Goal: Task Accomplishment & Management: Manage account settings

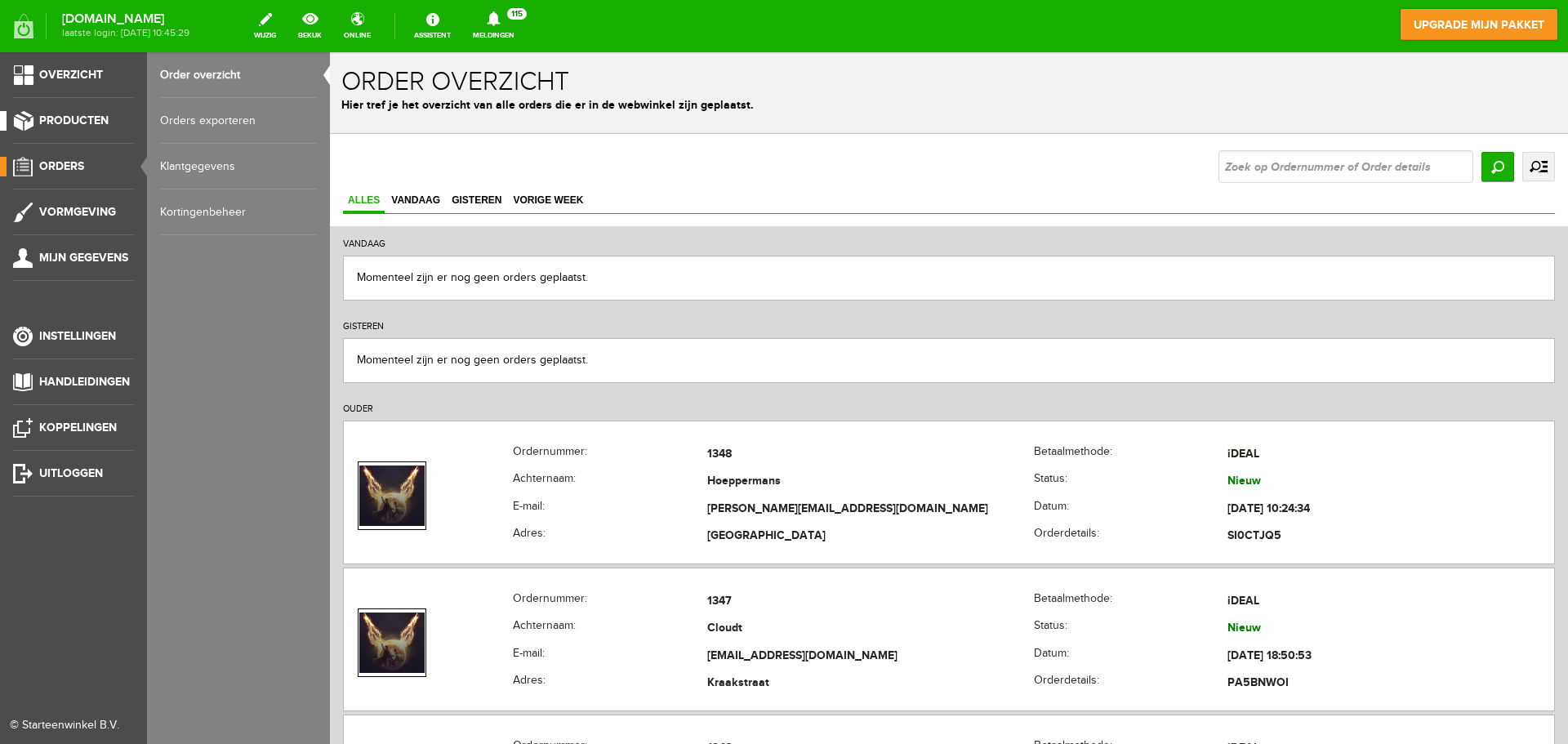
click at [95, 123] on span "Producten" at bounding box center [73, 121] width 69 height 14
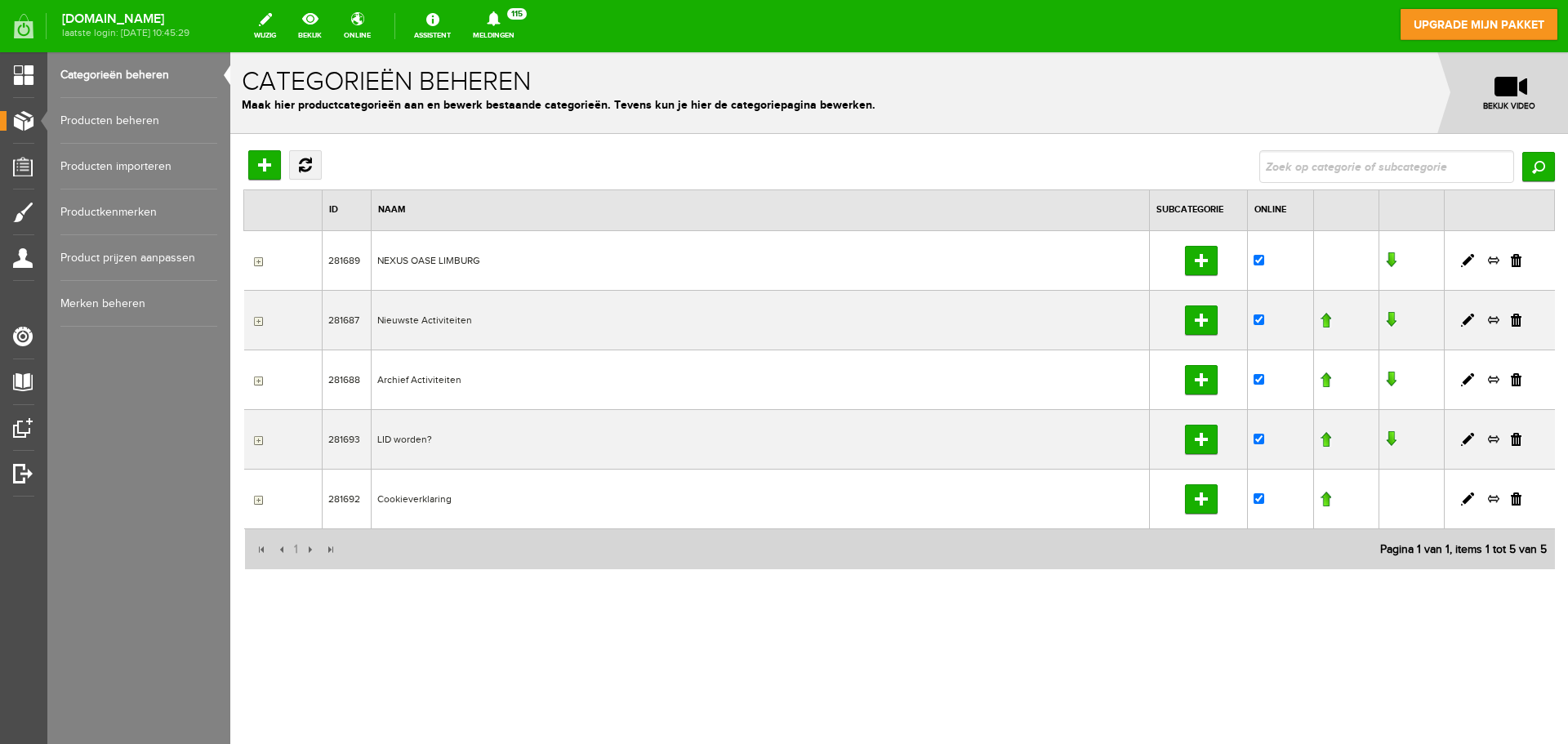
click at [133, 124] on link "Producten beheren" at bounding box center [138, 121] width 157 height 46
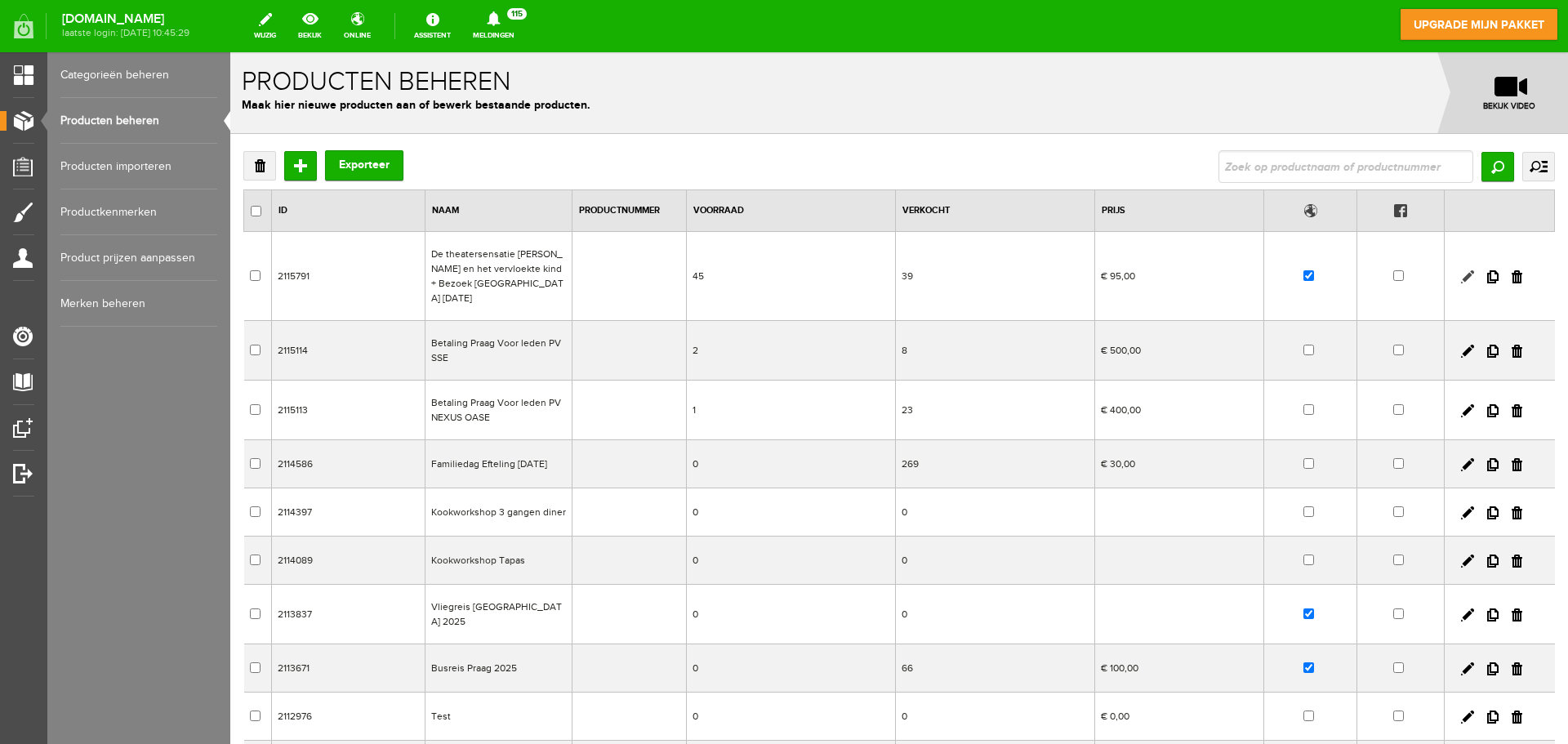
click at [1461, 270] on link at bounding box center [1467, 276] width 13 height 13
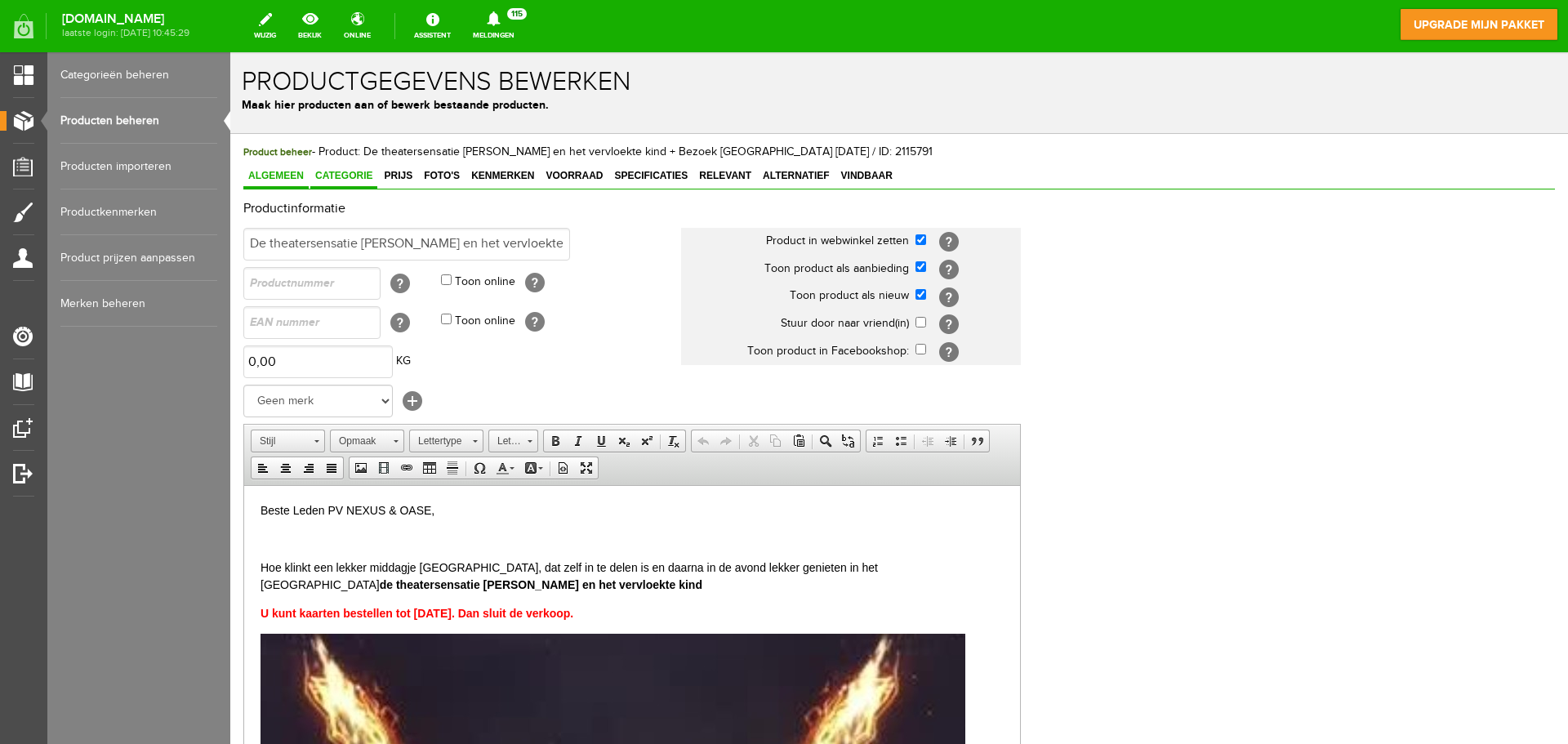
click at [355, 178] on span "Categorie" at bounding box center [343, 176] width 67 height 12
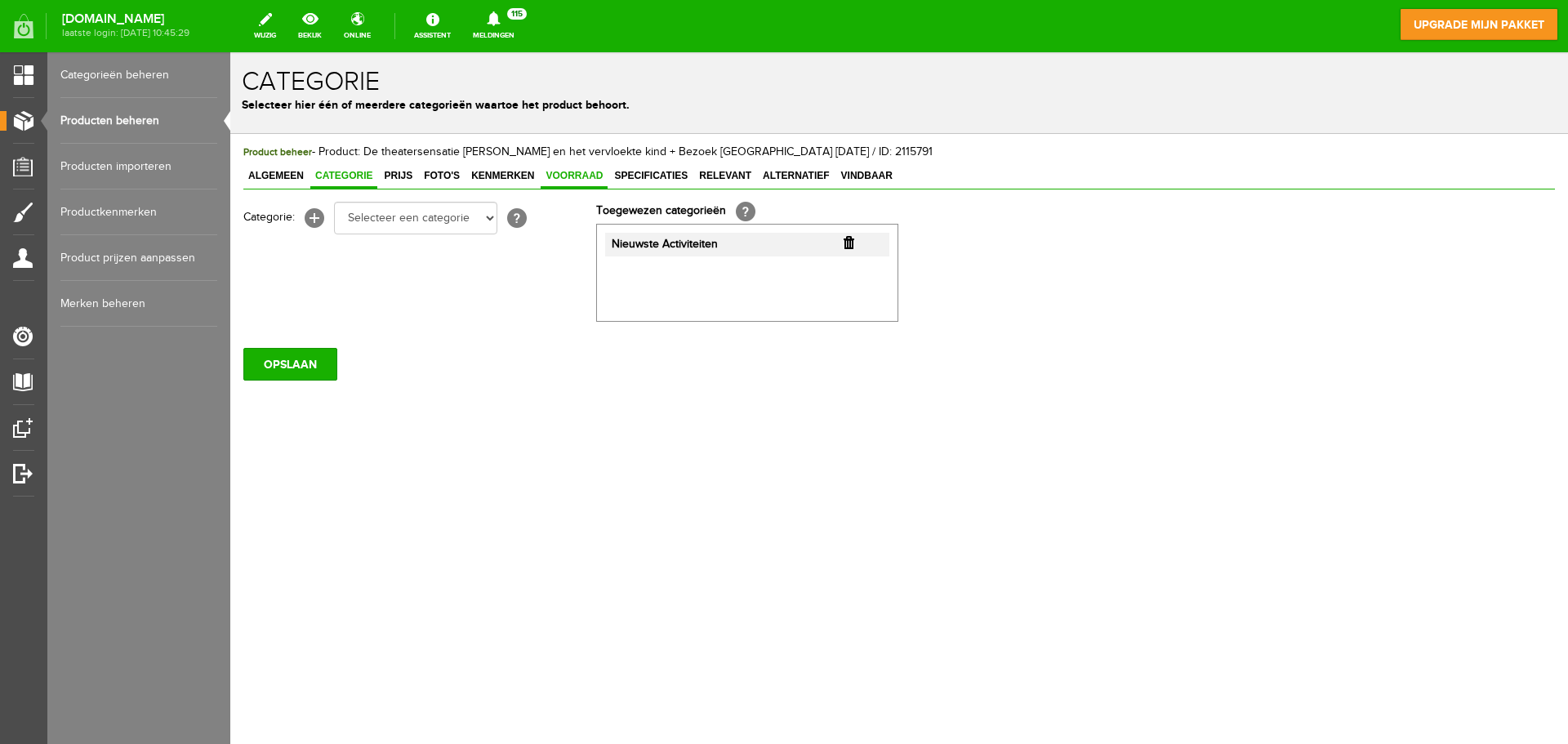
click at [574, 177] on span "Voorraad" at bounding box center [574, 176] width 67 height 12
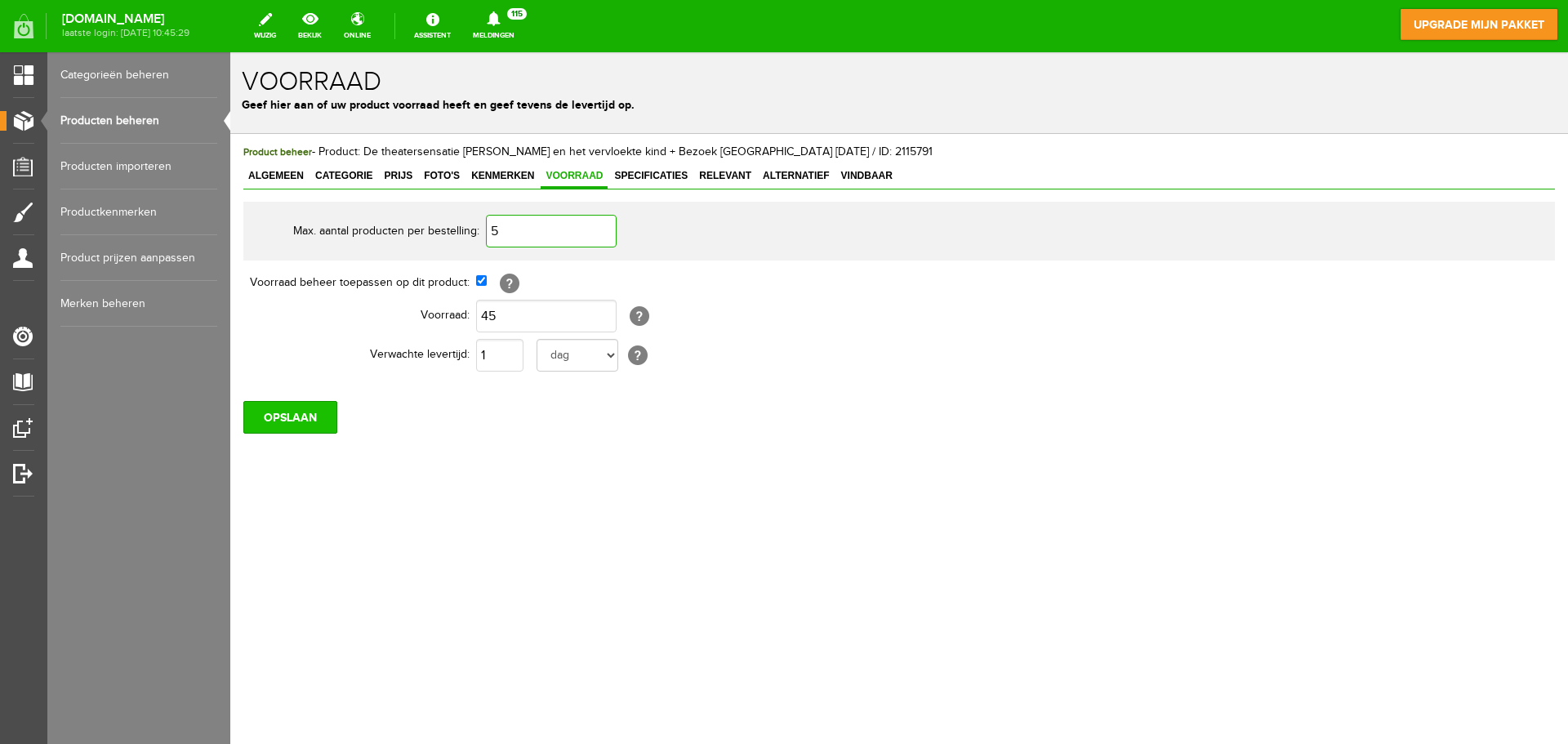
type input "5"
click at [318, 416] on input "OPSLAAN" at bounding box center [290, 418] width 94 height 33
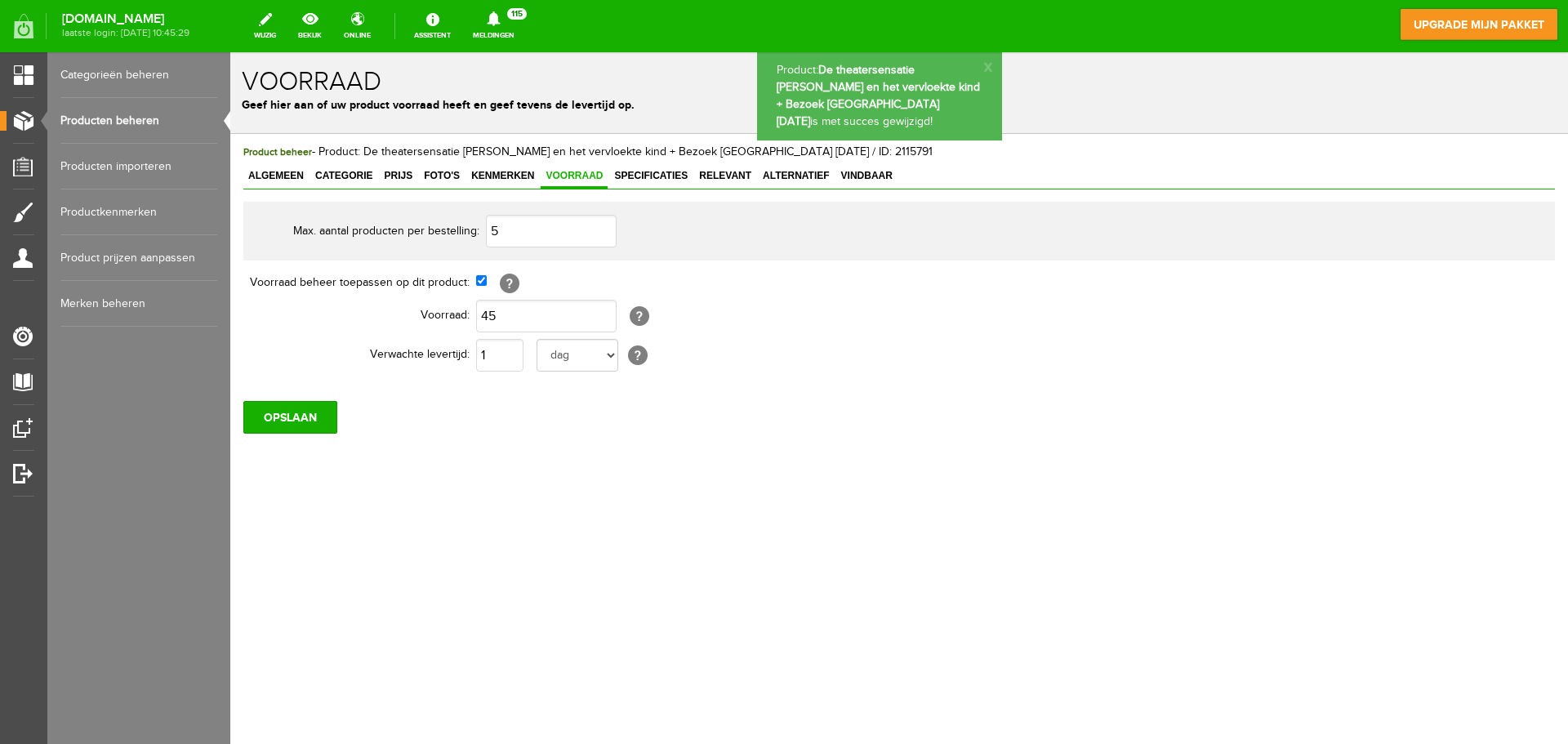
click at [93, 119] on link "Producten beheren" at bounding box center [138, 121] width 157 height 46
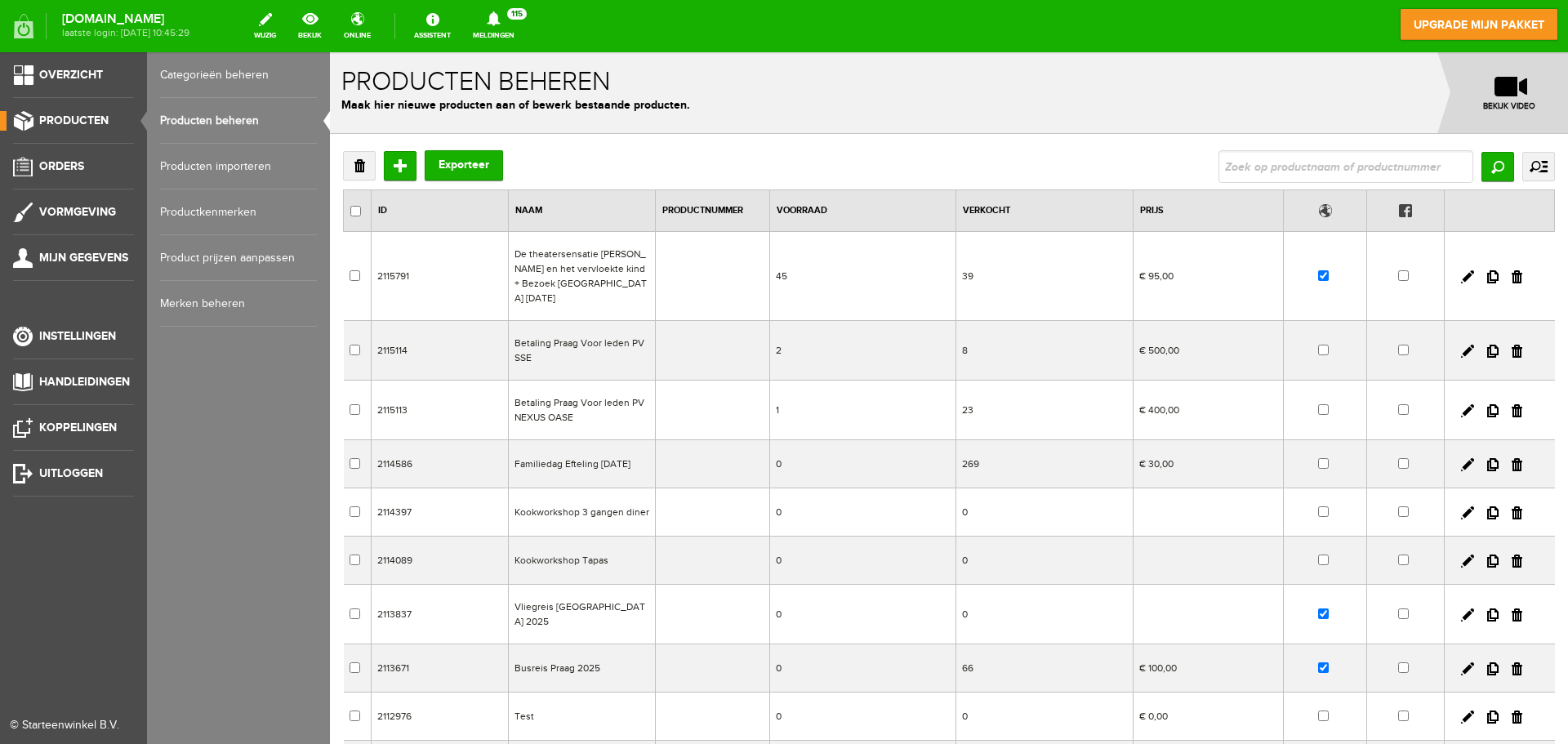
click at [195, 75] on link "Categorieën beheren" at bounding box center [238, 75] width 157 height 46
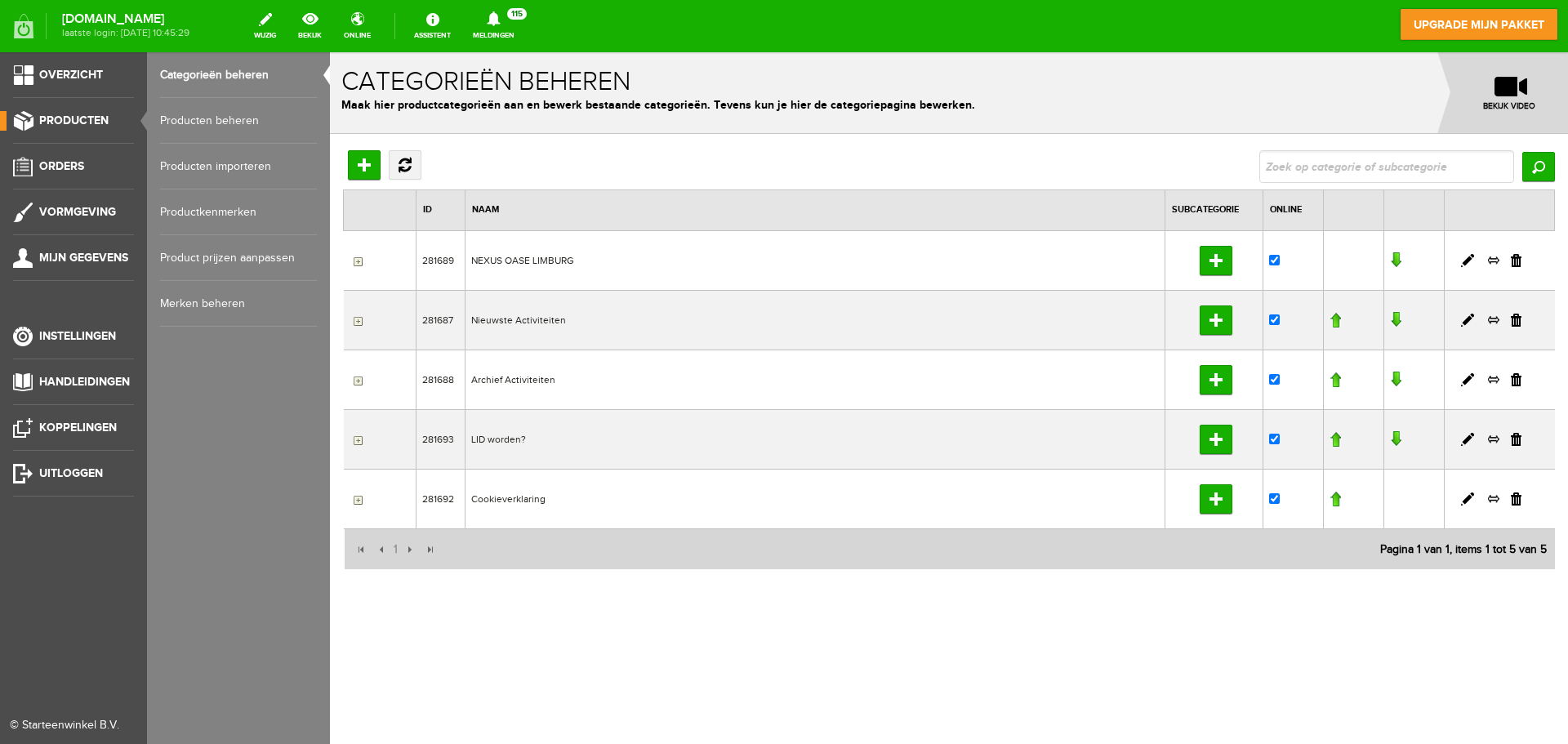
click at [193, 120] on link "Producten beheren" at bounding box center [238, 121] width 157 height 46
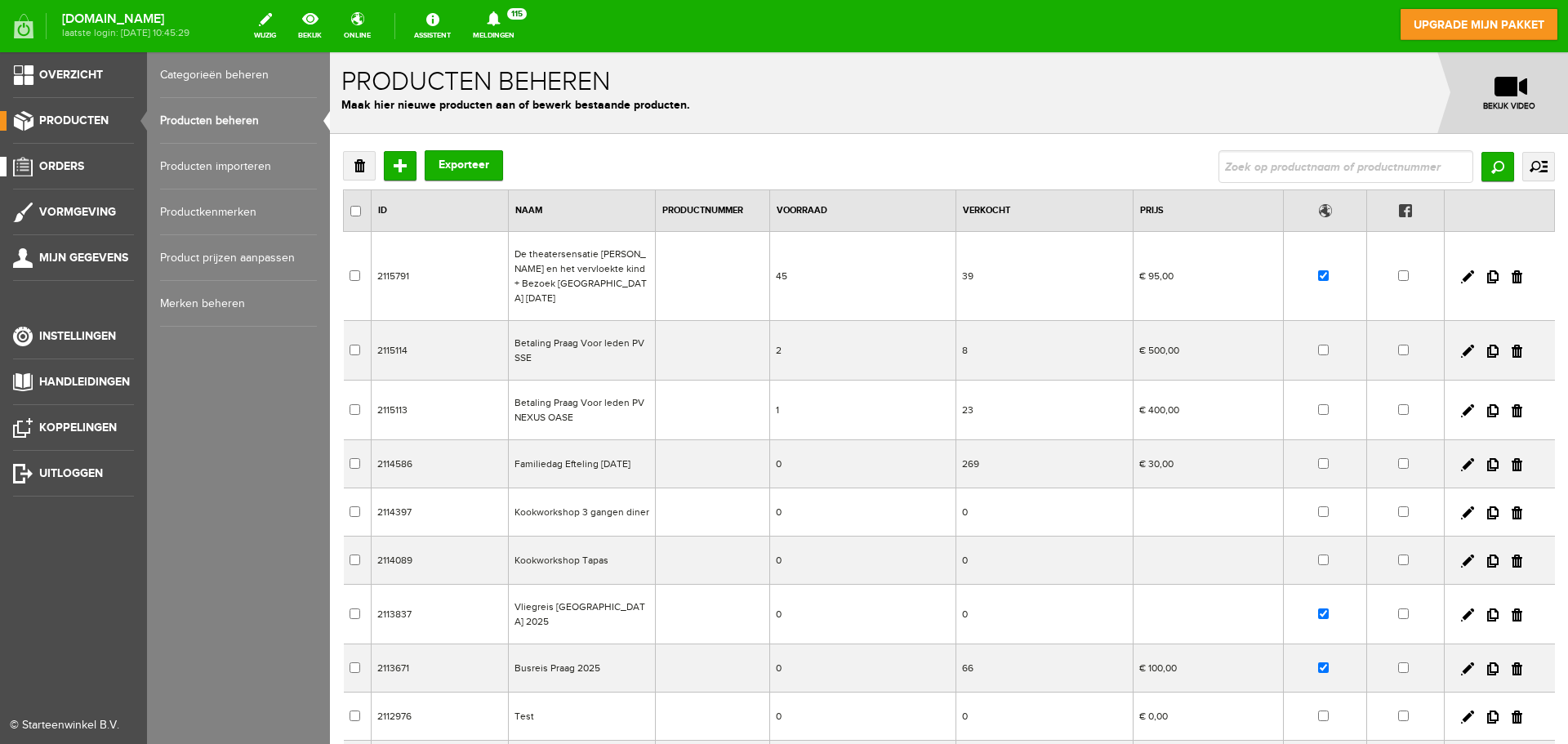
click at [64, 164] on span "Orders" at bounding box center [61, 166] width 45 height 14
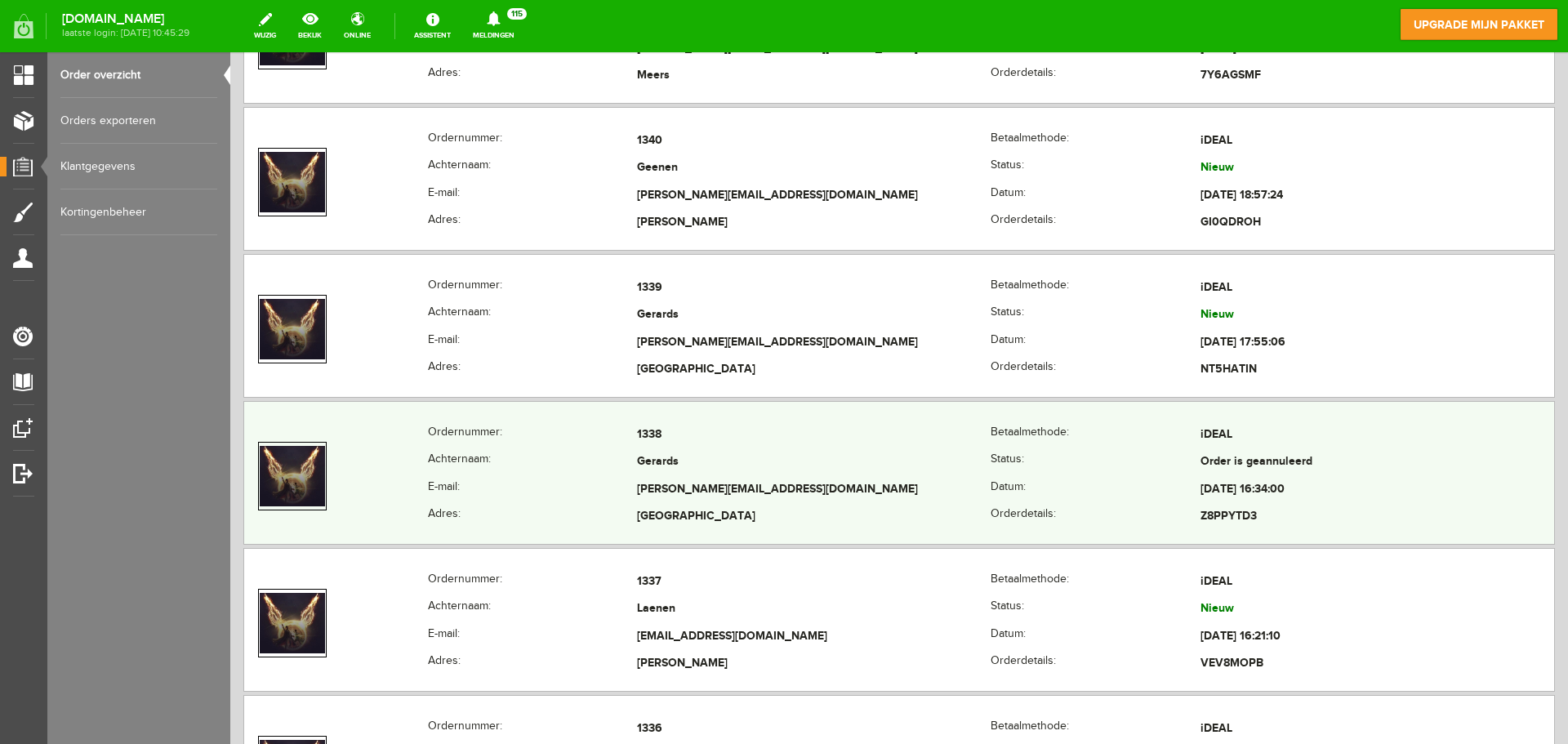
scroll to position [1552, 0]
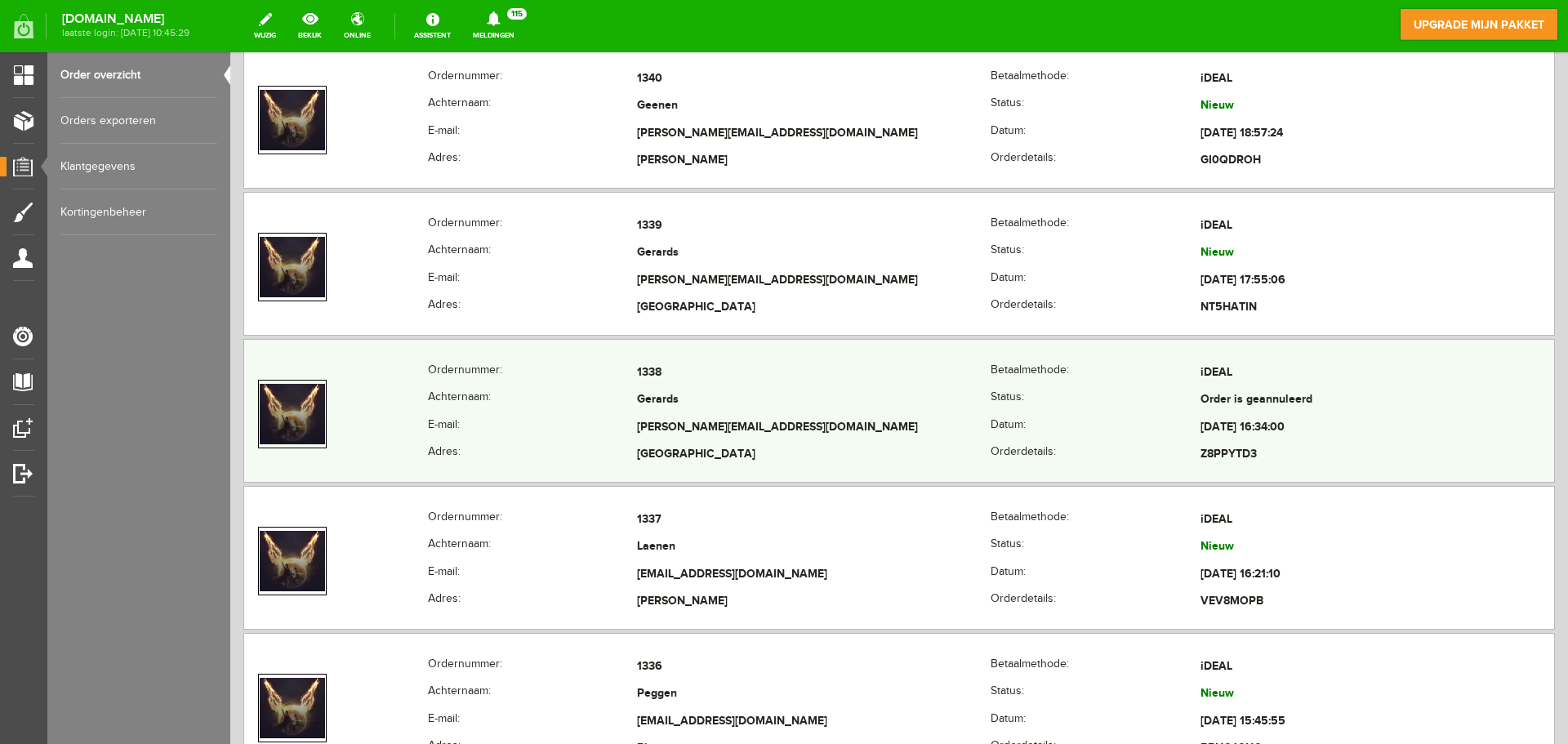
click at [724, 380] on td "1338" at bounding box center [814, 373] width 354 height 28
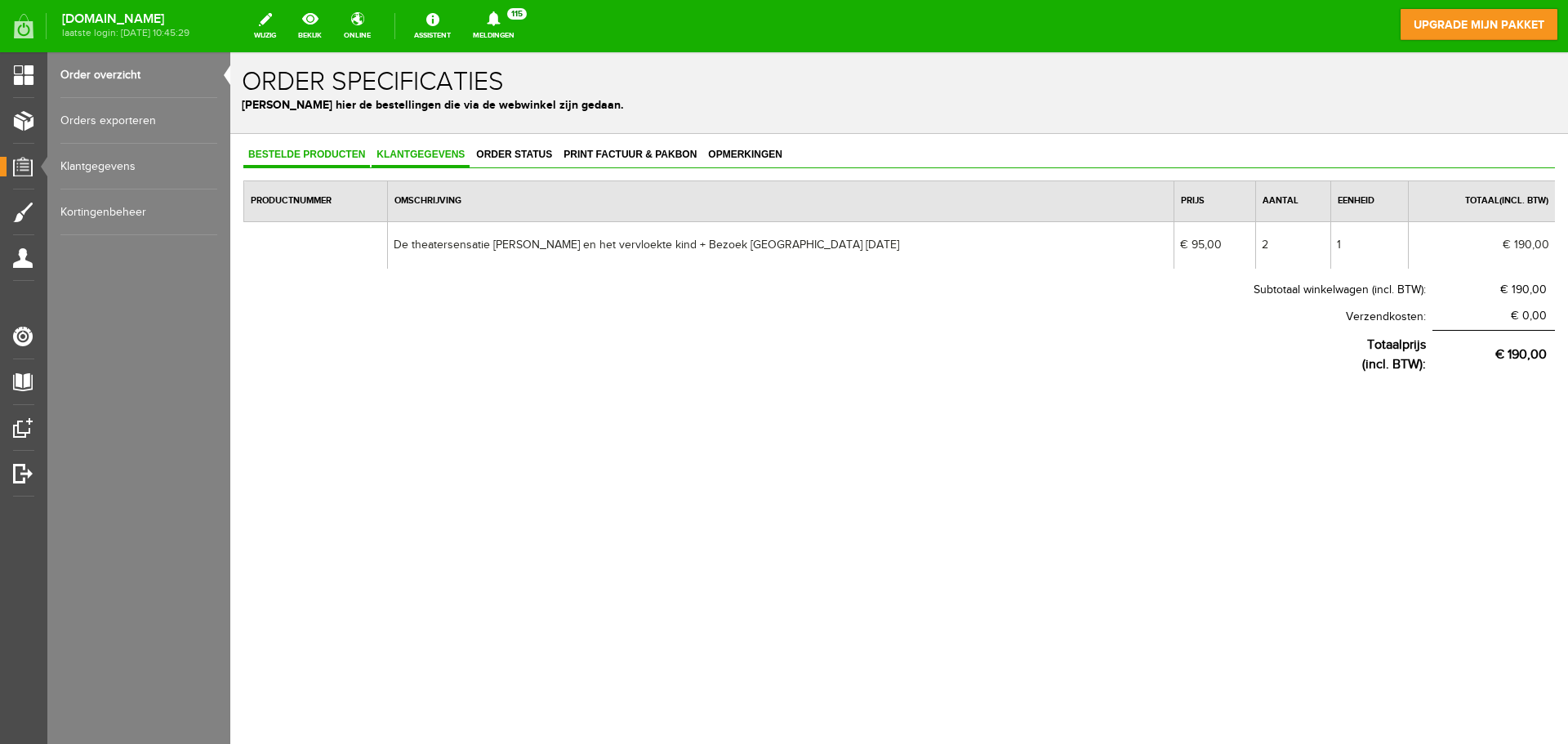
click at [422, 162] on link "Klantgegevens" at bounding box center [420, 156] width 98 height 23
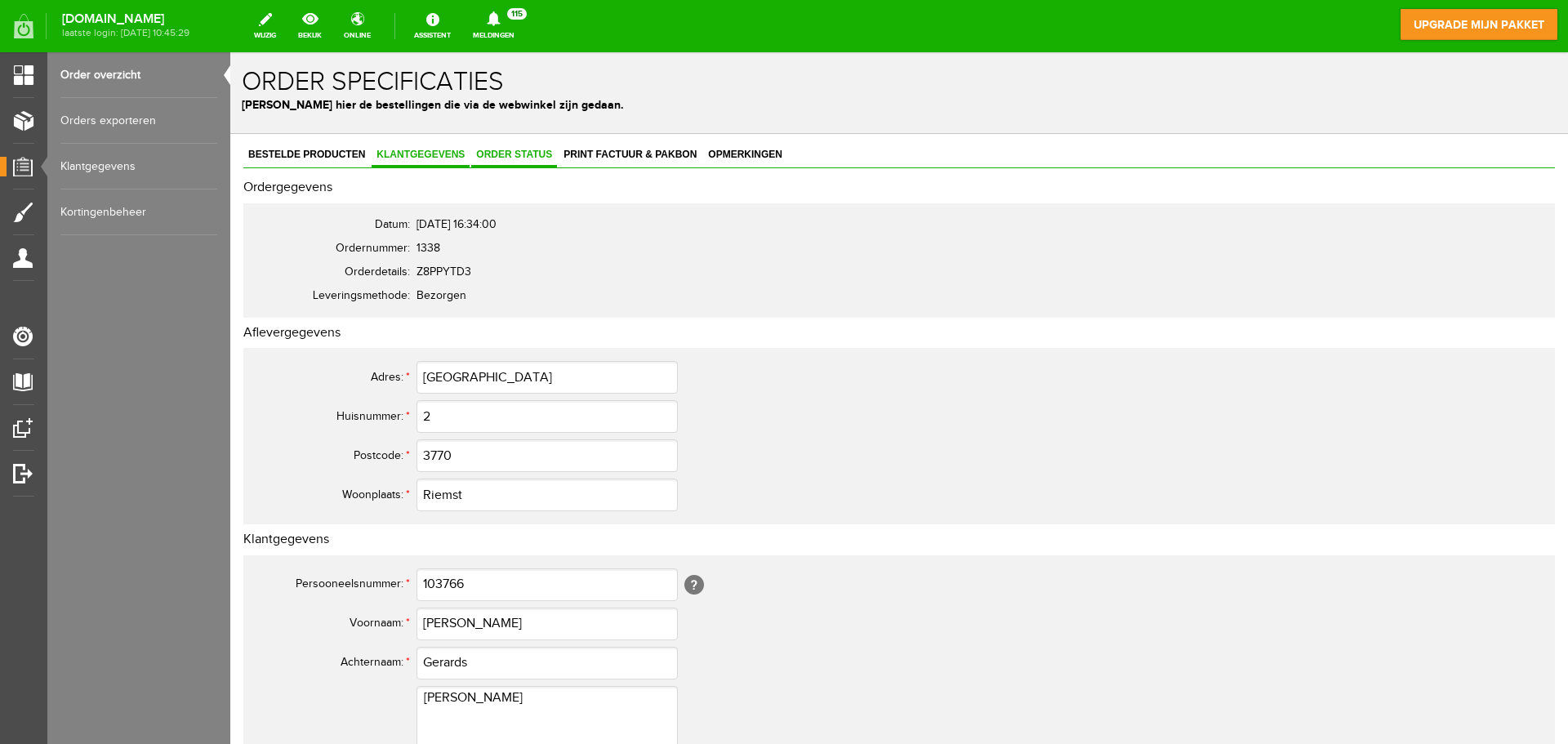
click at [548, 160] on span "Order status" at bounding box center [514, 155] width 86 height 12
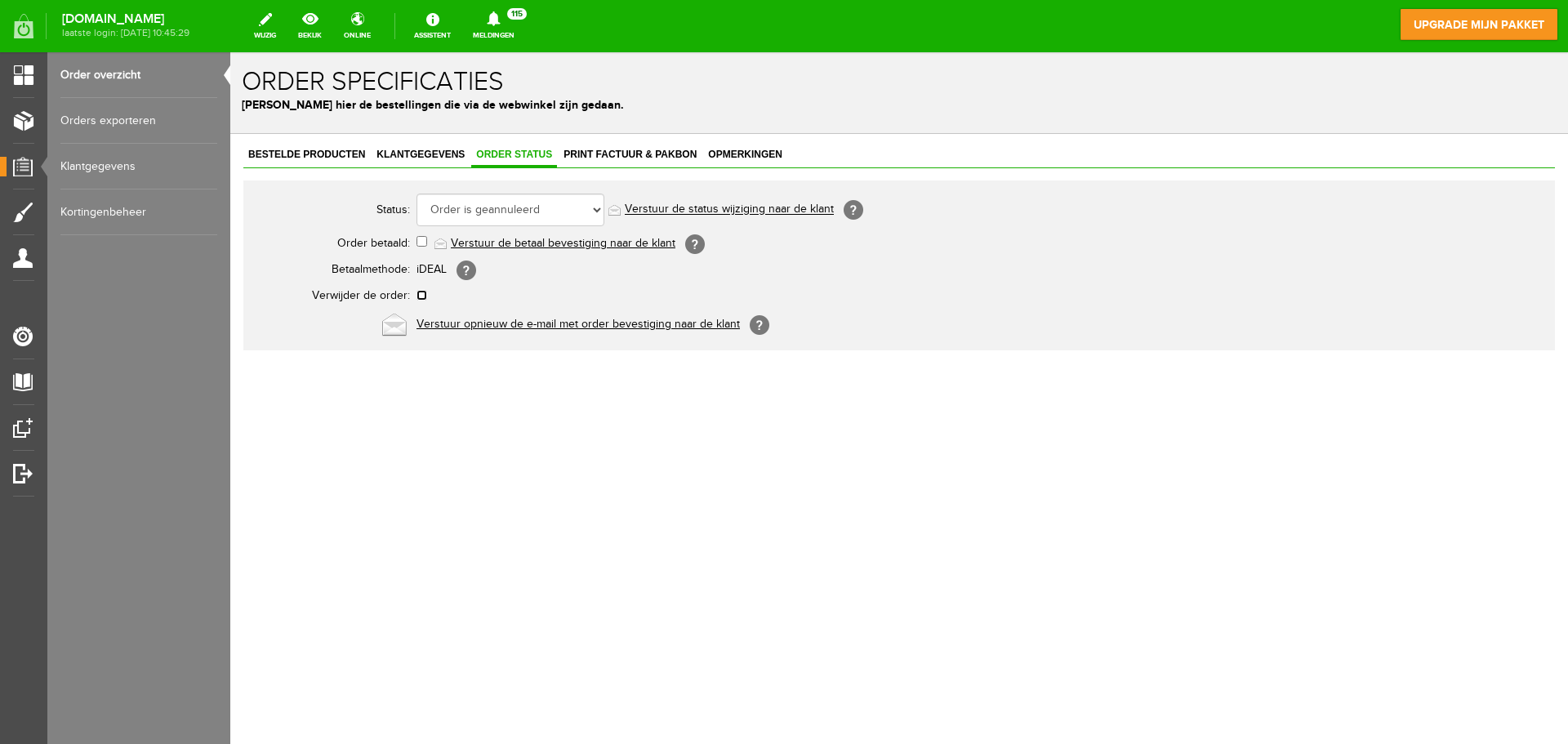
click at [419, 295] on input "checkbox" at bounding box center [421, 295] width 11 height 11
checkbox input "true"
click at [114, 117] on link "Orders exporteren" at bounding box center [138, 121] width 157 height 46
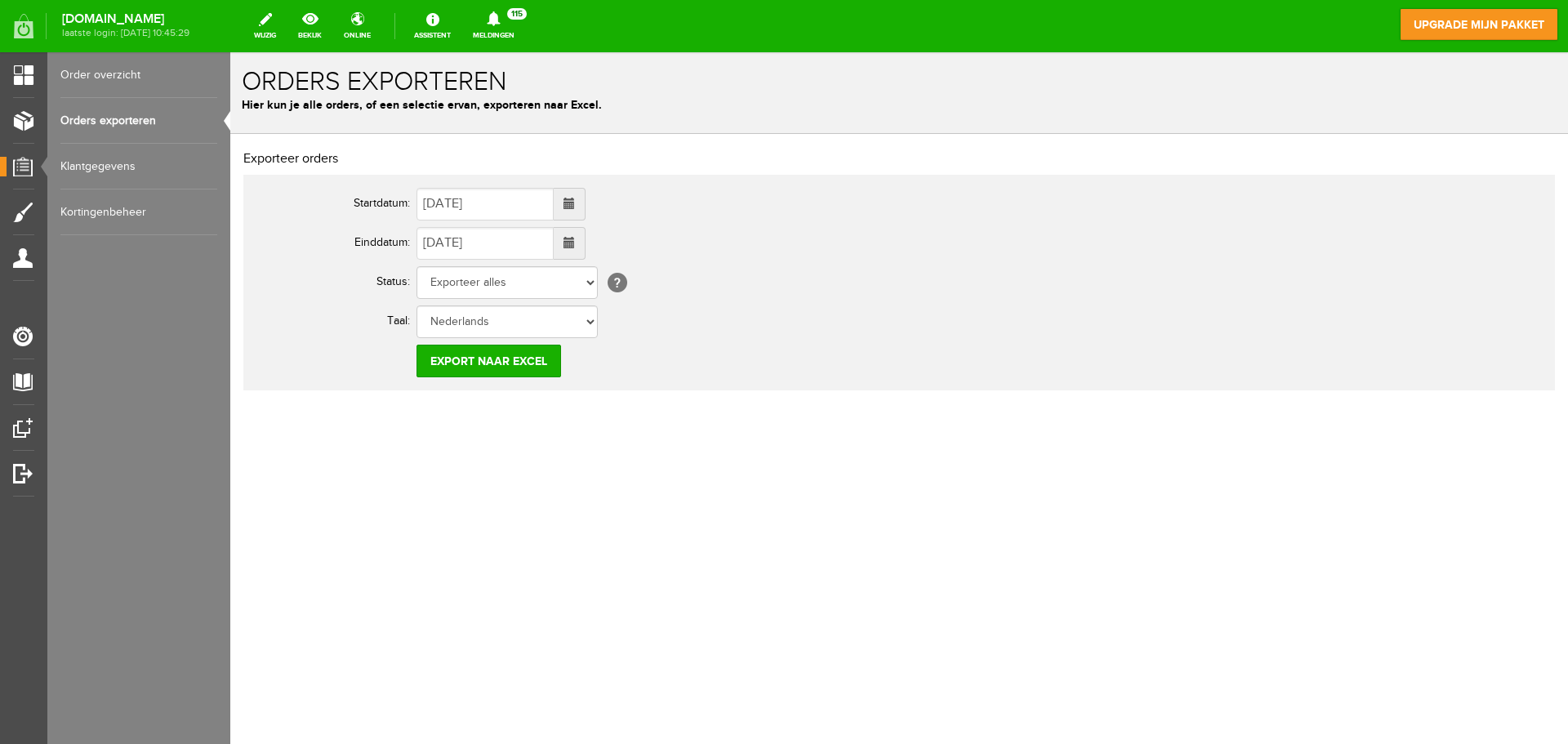
click at [91, 80] on link "Order overzicht" at bounding box center [138, 75] width 157 height 46
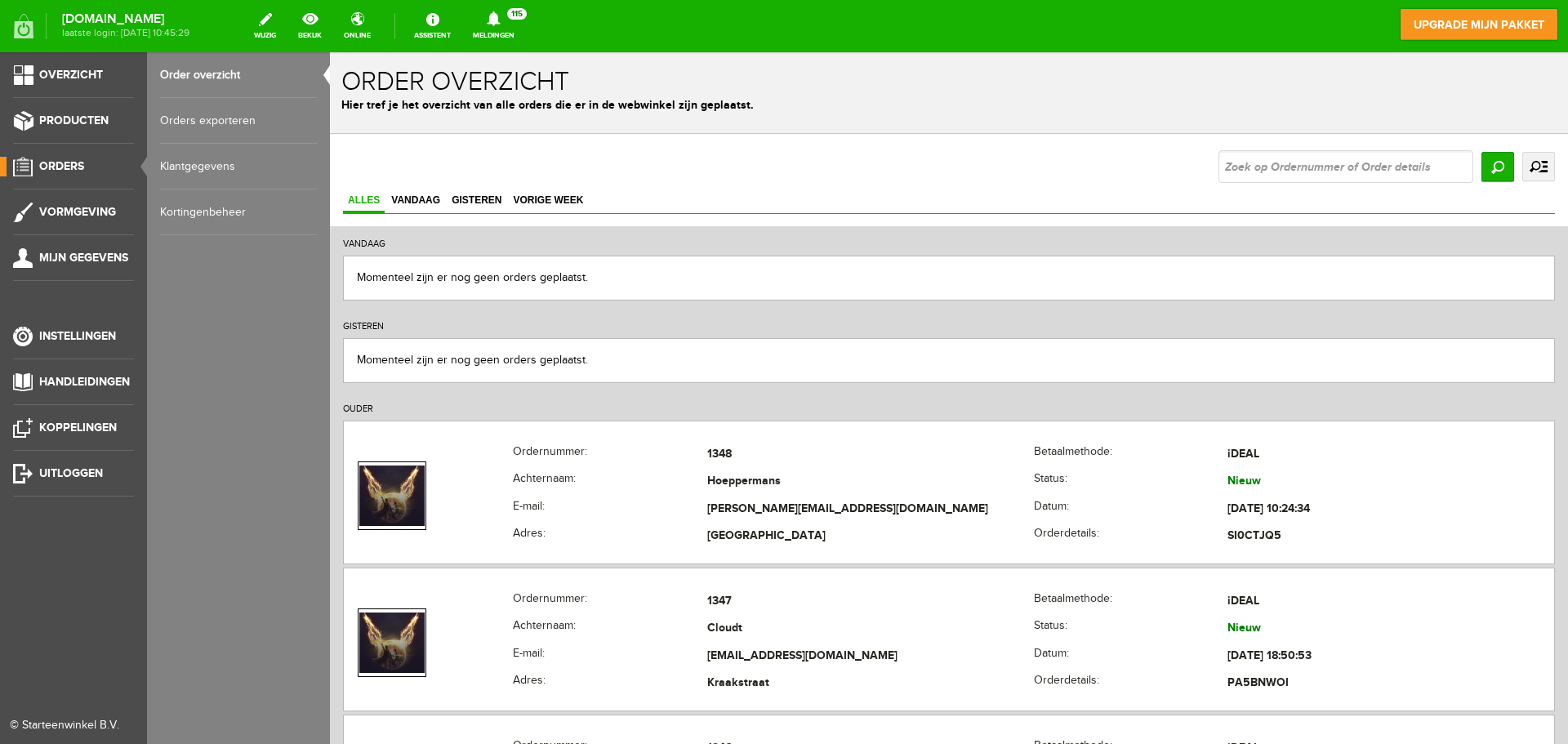
click at [74, 166] on span "Orders" at bounding box center [61, 166] width 45 height 14
click at [72, 123] on span "Producten" at bounding box center [73, 121] width 69 height 14
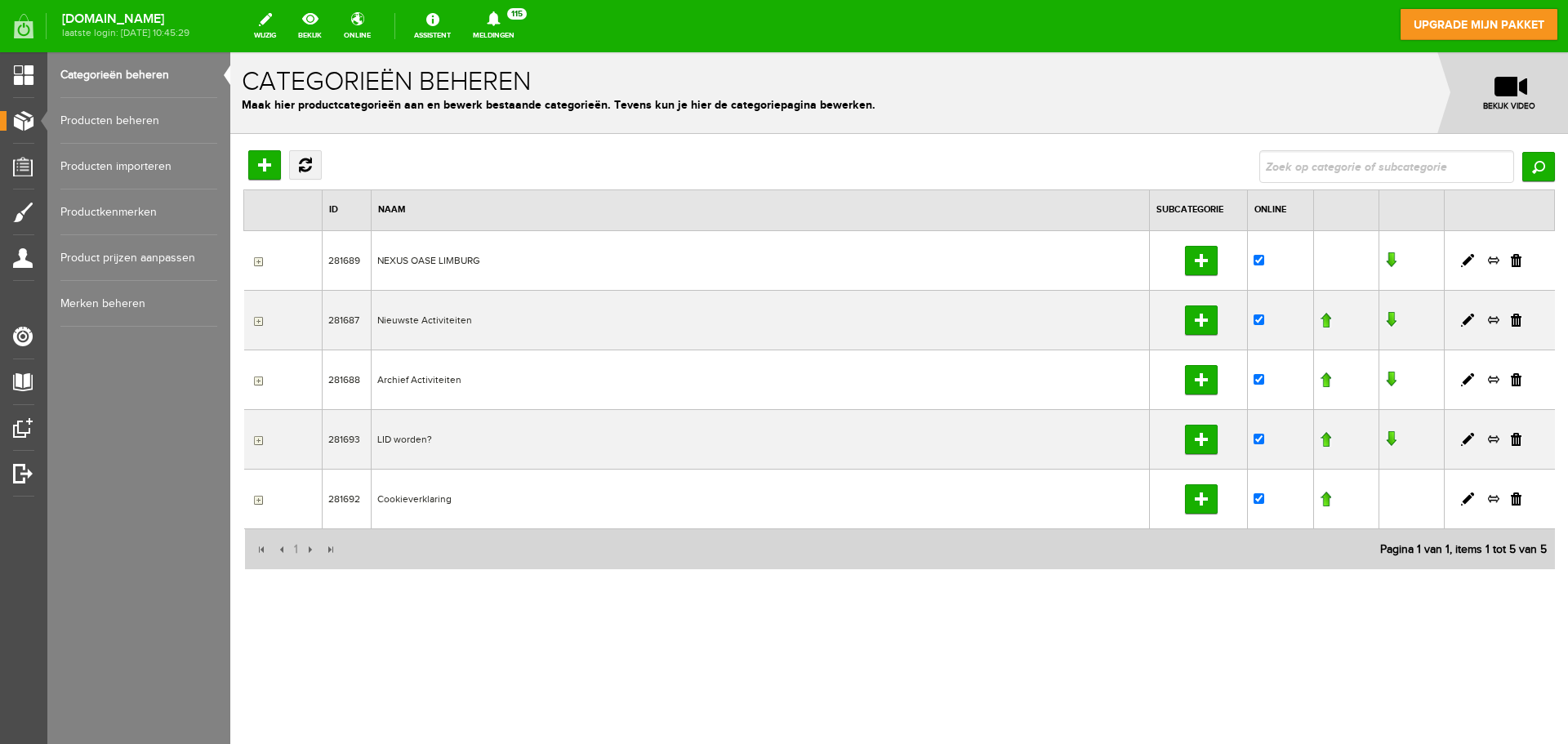
click at [121, 125] on link "Producten beheren" at bounding box center [138, 121] width 157 height 46
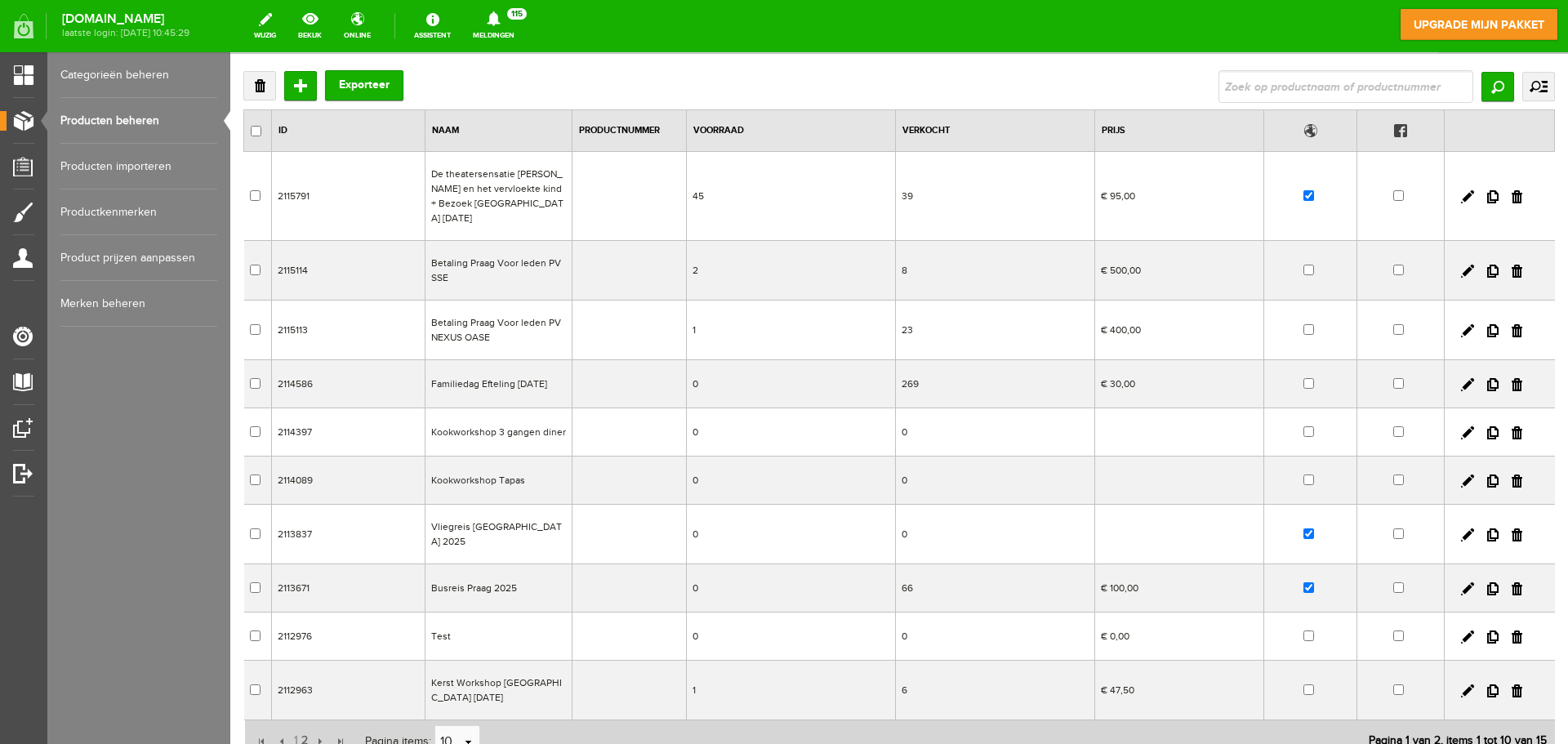
scroll to position [82, 0]
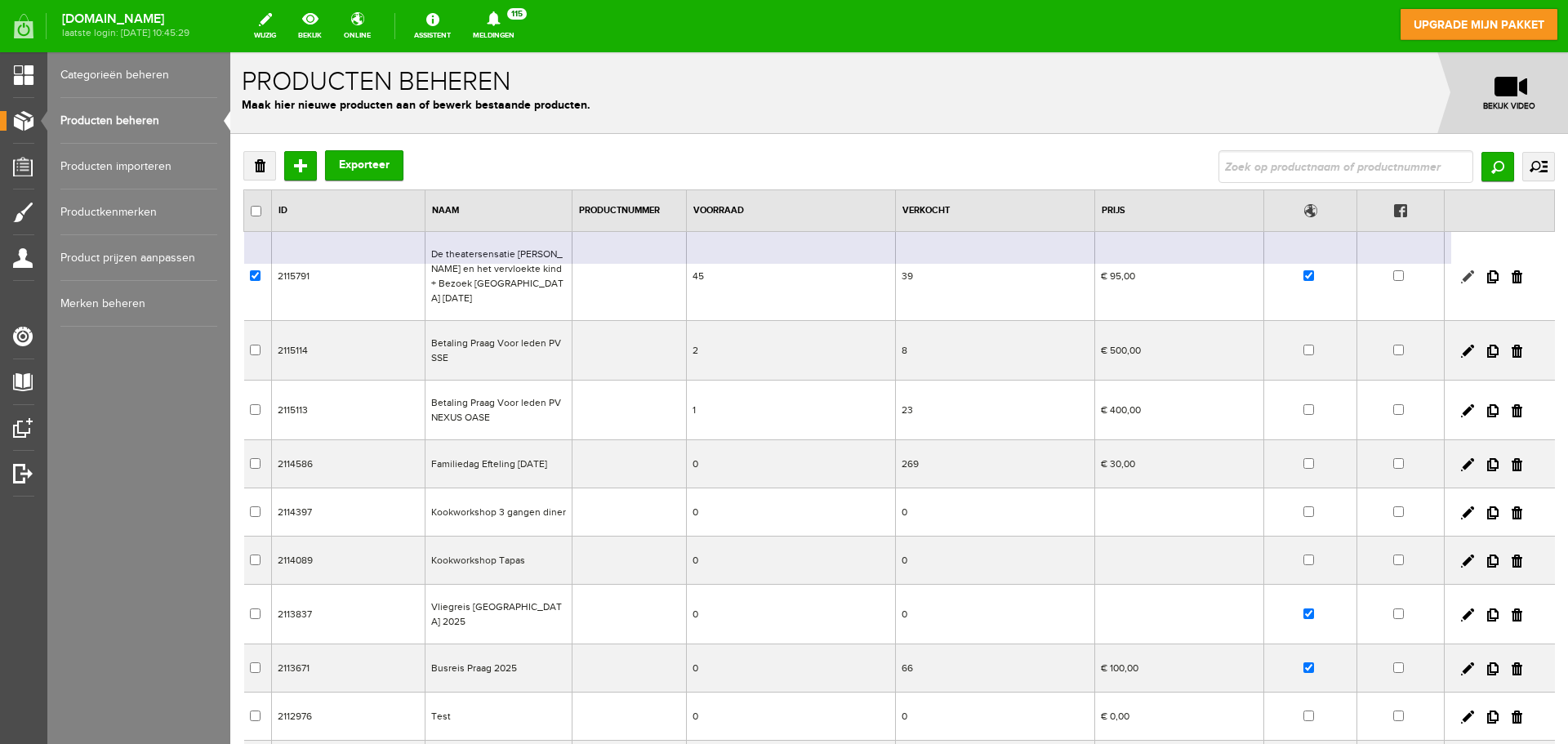
click at [1461, 270] on link at bounding box center [1467, 276] width 13 height 13
checkbox input "true"
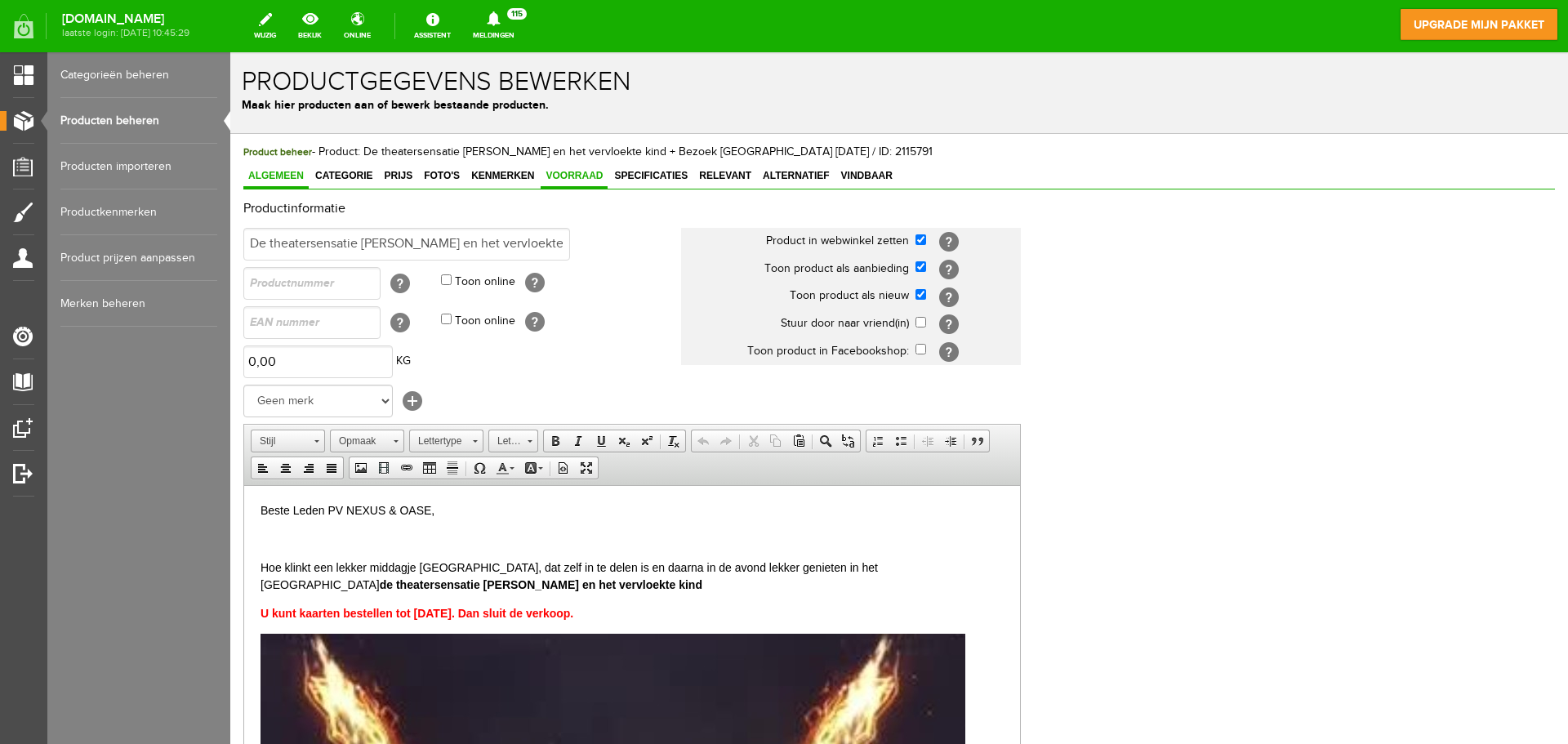
click at [565, 171] on span "Voorraad" at bounding box center [574, 176] width 67 height 12
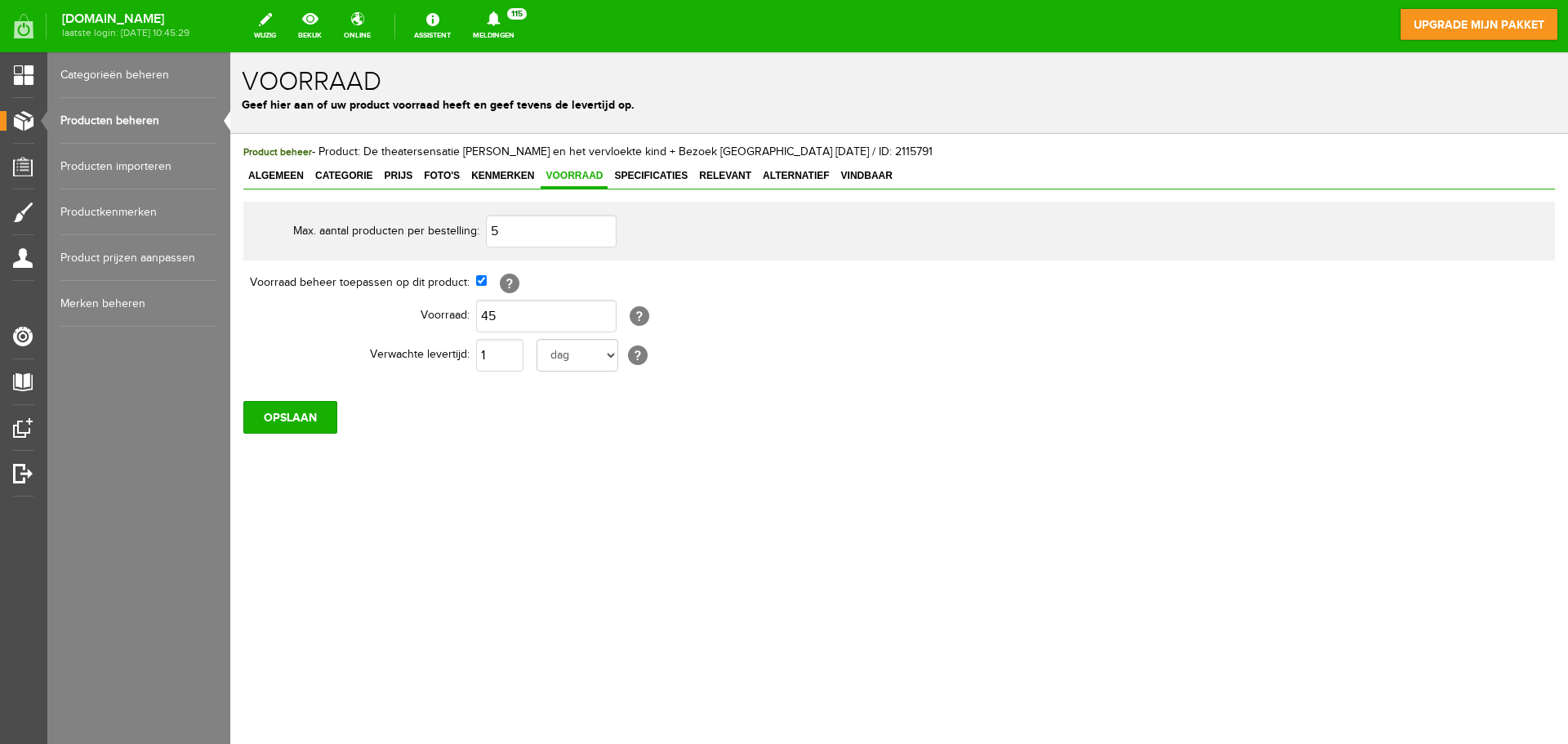
click at [132, 161] on link "Producten importeren" at bounding box center [138, 166] width 157 height 46
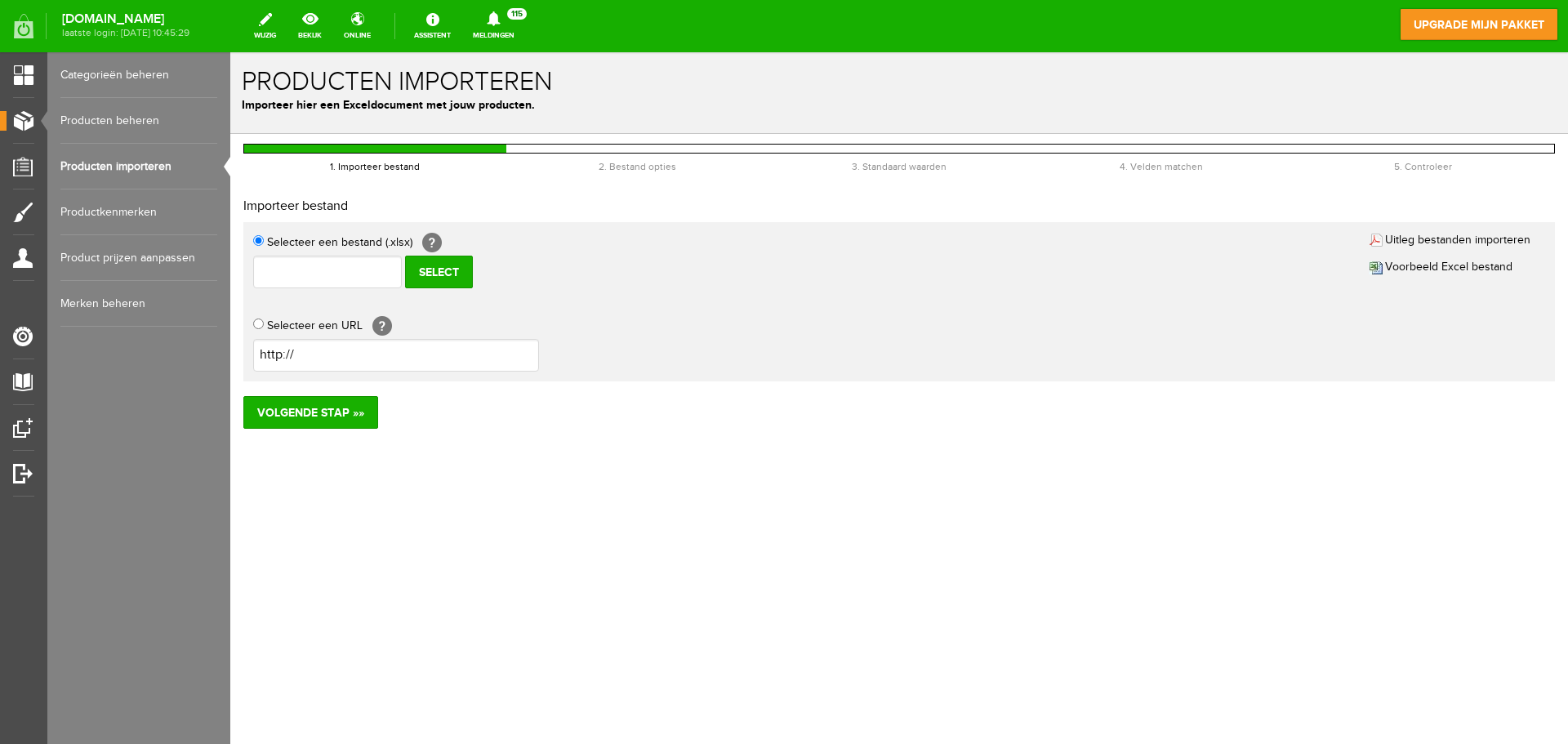
click at [119, 212] on link "Productkenmerken" at bounding box center [138, 212] width 157 height 46
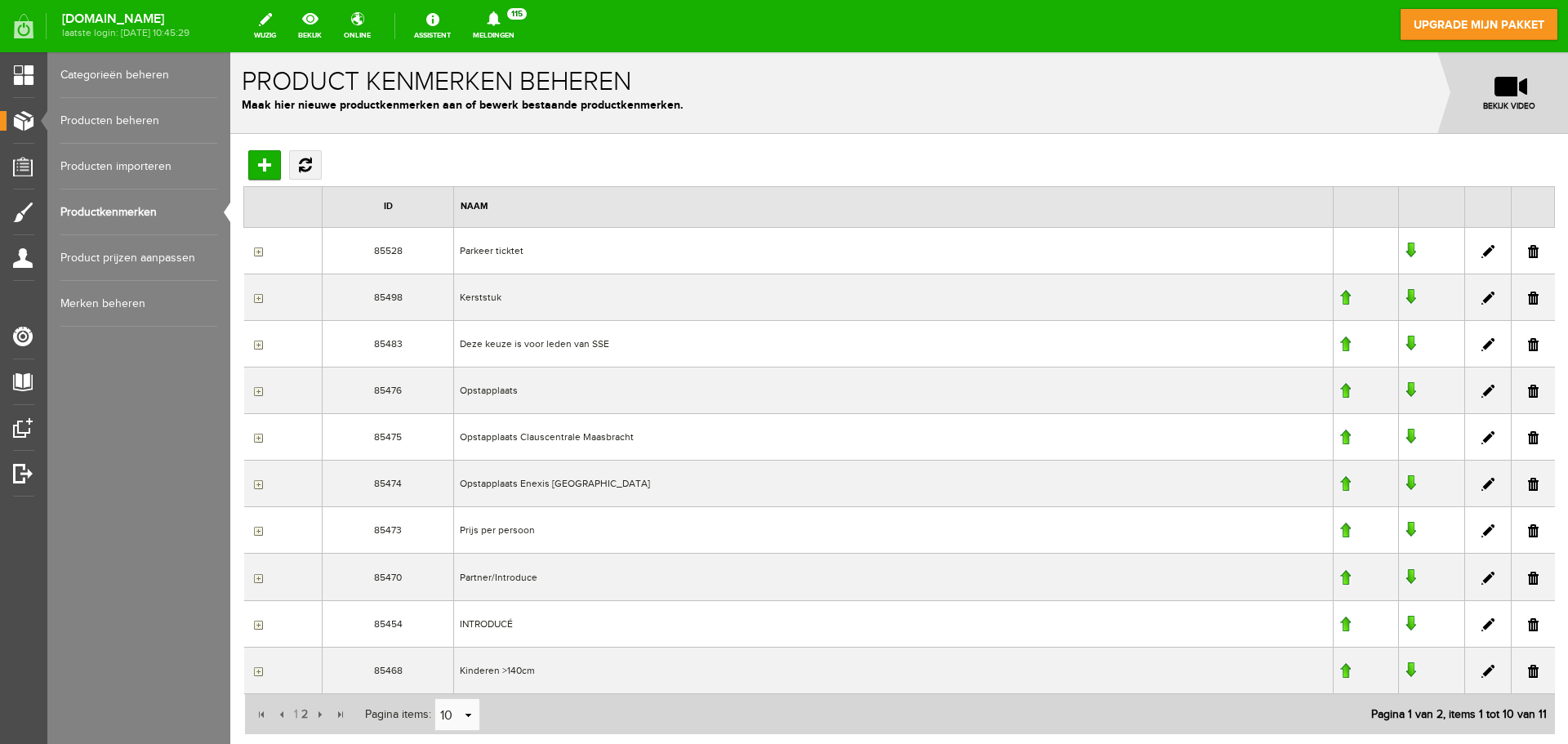
click at [93, 117] on link "Producten beheren" at bounding box center [138, 121] width 157 height 46
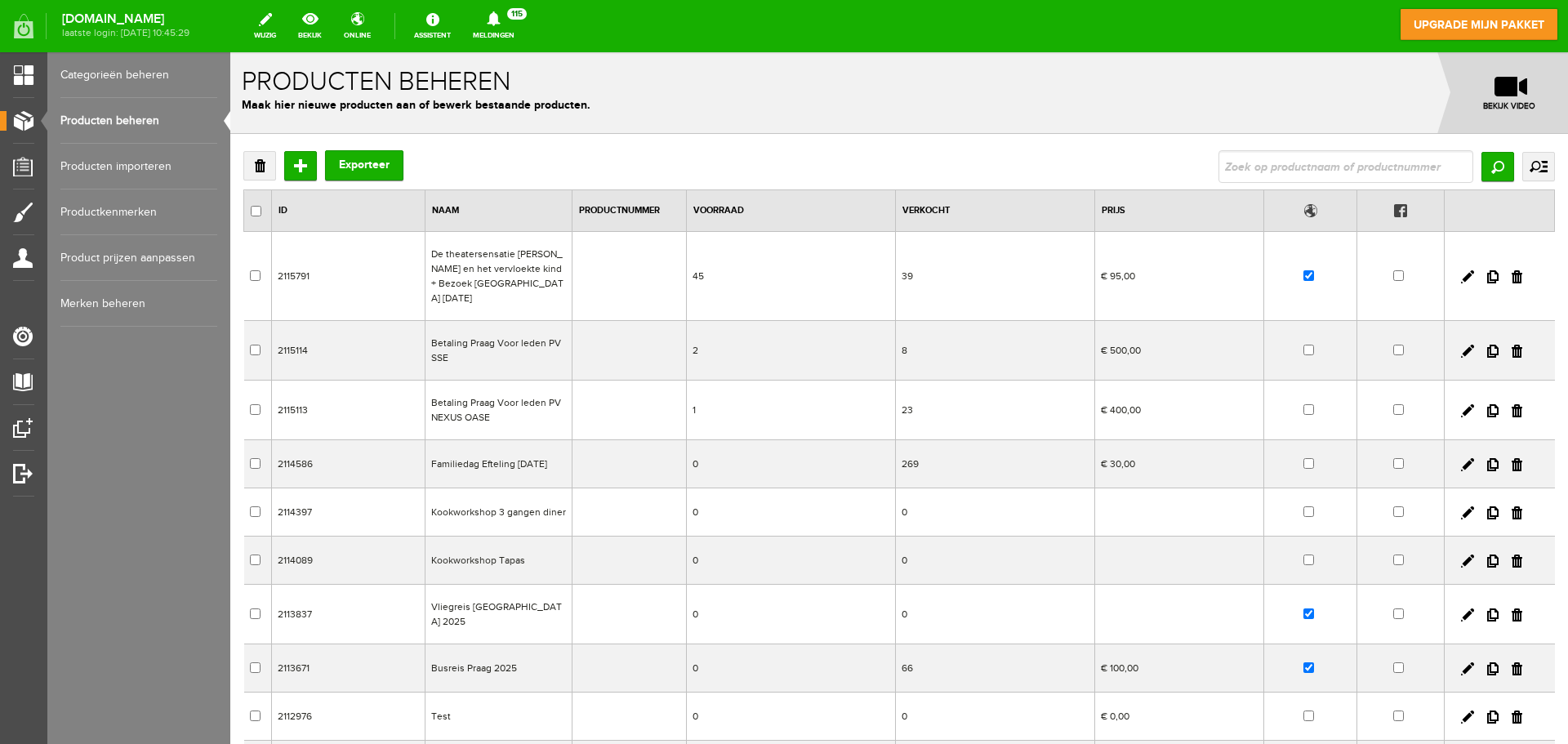
click at [138, 165] on link "Producten importeren" at bounding box center [138, 166] width 157 height 46
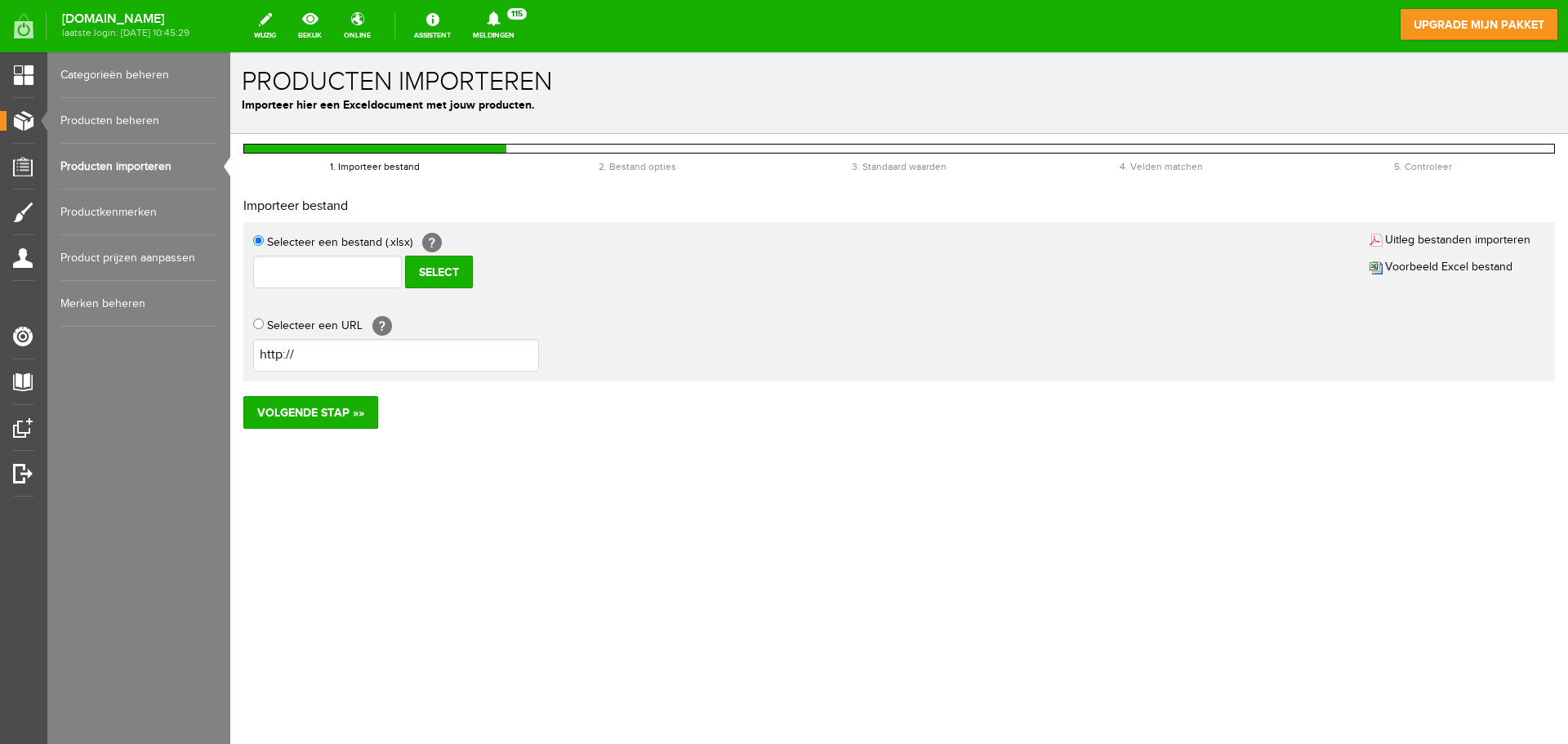
click at [110, 124] on link "Producten beheren" at bounding box center [138, 121] width 157 height 46
